Goal: Task Accomplishment & Management: Complete application form

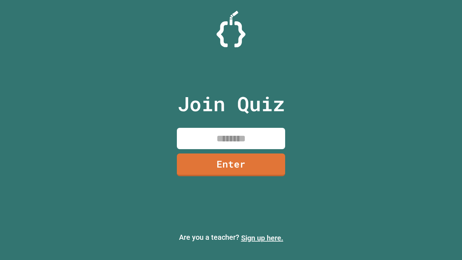
click at [262, 238] on link "Sign up here." at bounding box center [262, 237] width 42 height 9
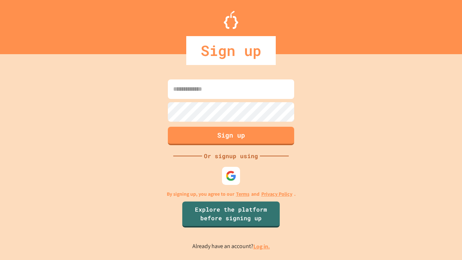
click at [262, 246] on link "Log in." at bounding box center [261, 246] width 17 height 8
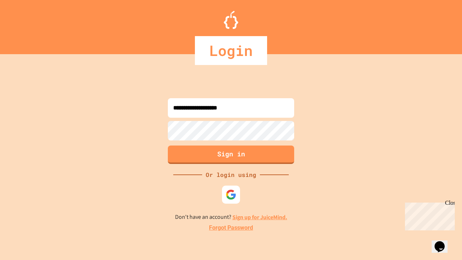
type input "**********"
